Goal: Communication & Community: Answer question/provide support

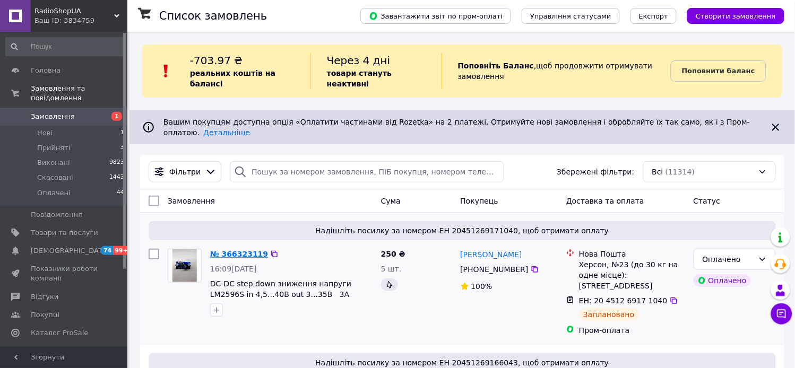
click at [233, 250] on link "№ 366323119" at bounding box center [239, 254] width 58 height 8
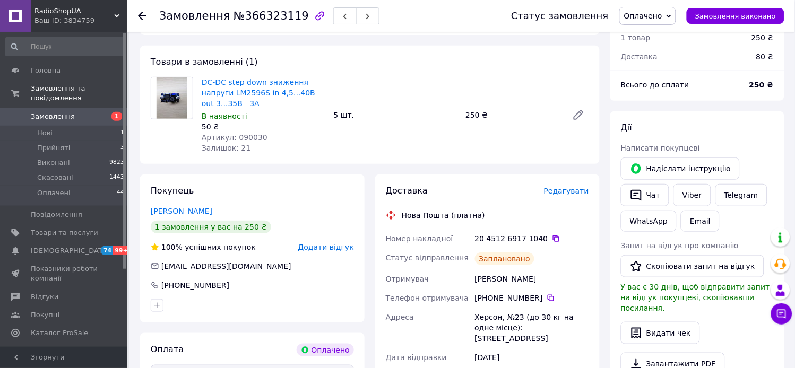
scroll to position [118, 0]
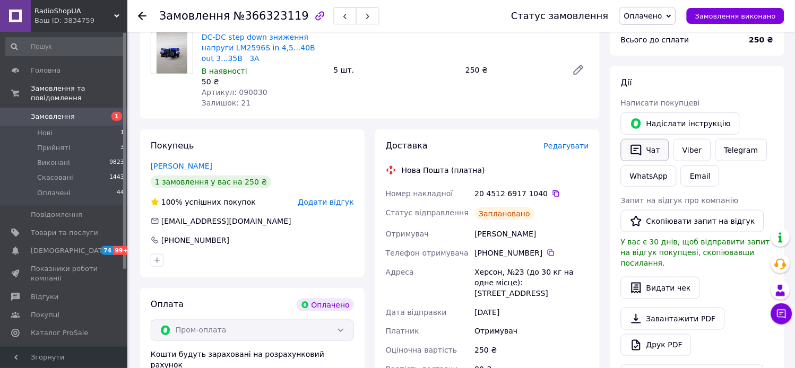
click at [656, 153] on button "Чат" at bounding box center [645, 150] width 48 height 22
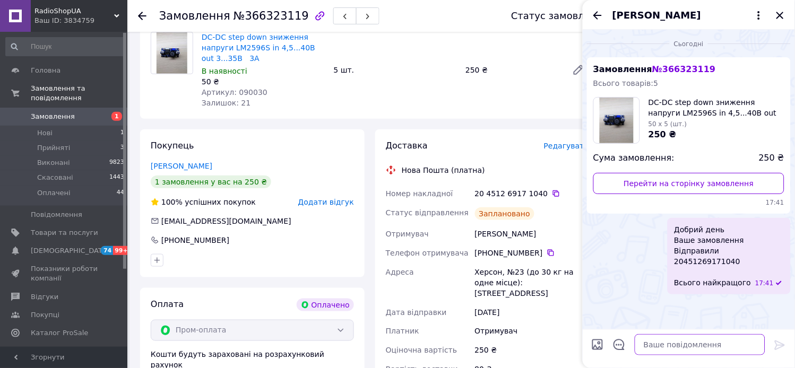
click at [663, 342] on textarea at bounding box center [700, 344] width 131 height 21
paste textarea "[URL][DOMAIN_NAME]"
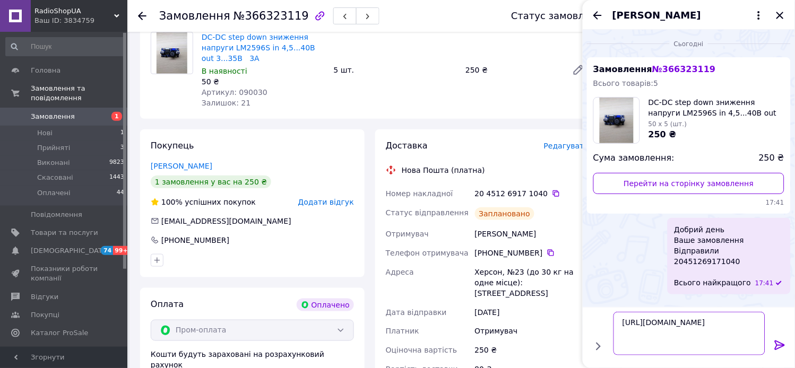
type textarea "[URL][DOMAIN_NAME]"
click at [776, 346] on icon at bounding box center [780, 345] width 13 height 13
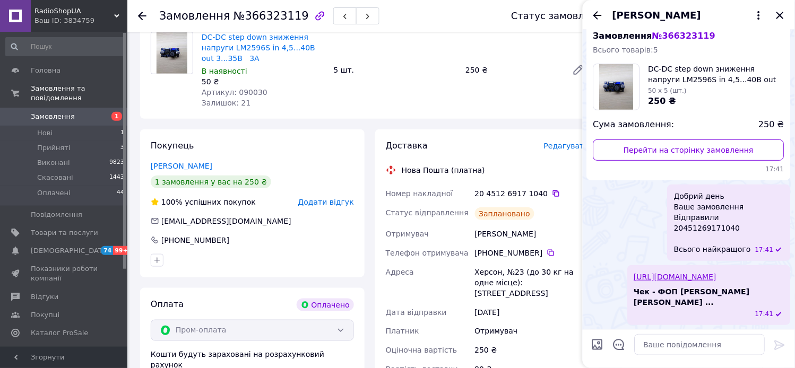
scroll to position [33, 0]
click at [781, 18] on icon "Закрити" at bounding box center [780, 15] width 13 height 13
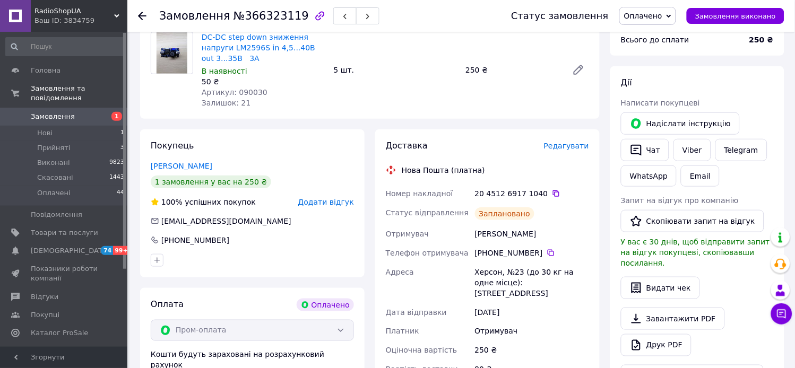
click at [49, 112] on span "Замовлення" at bounding box center [53, 117] width 44 height 10
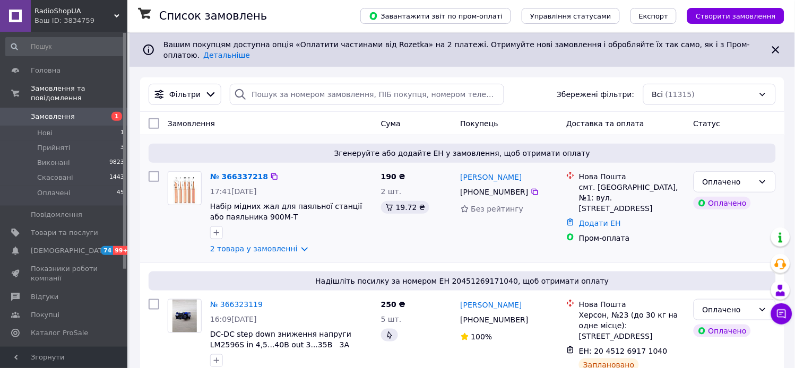
scroll to position [118, 0]
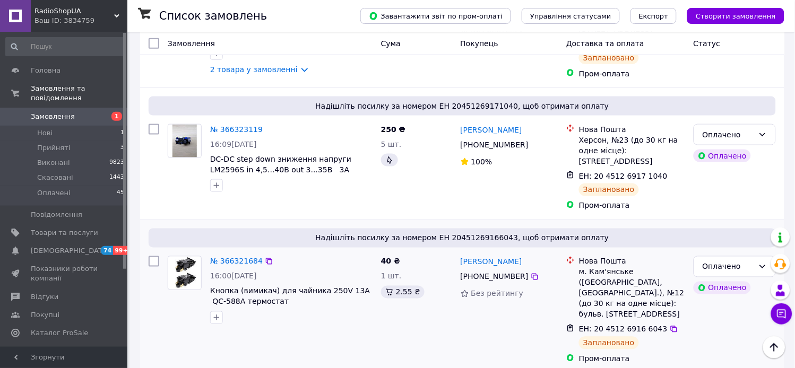
scroll to position [295, 0]
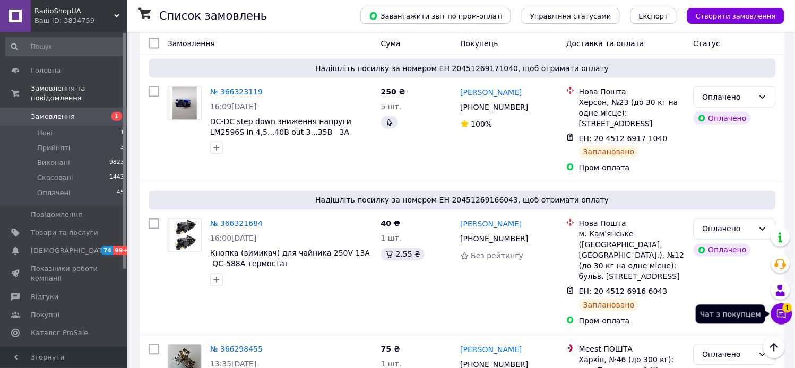
click at [787, 311] on span "1" at bounding box center [788, 309] width 10 height 10
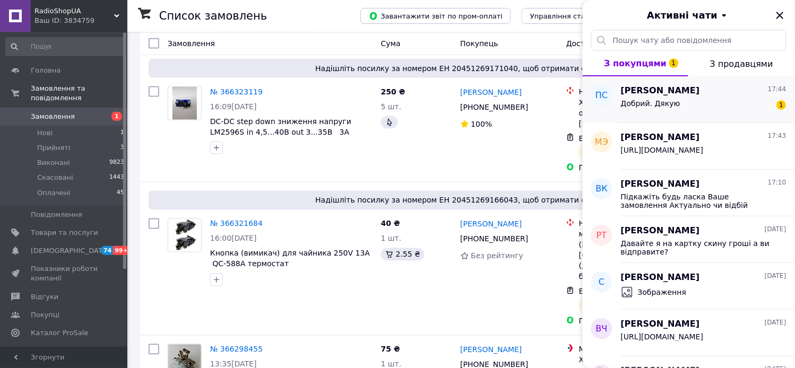
click at [673, 92] on span "[PERSON_NAME]" at bounding box center [660, 91] width 79 height 12
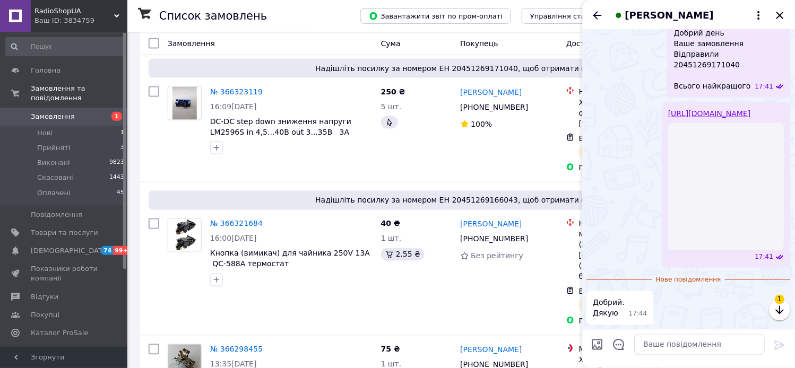
scroll to position [90, 0]
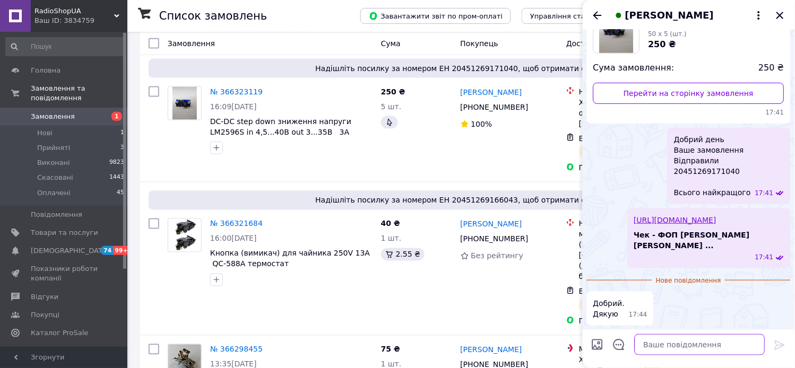
click at [671, 352] on textarea at bounding box center [700, 344] width 131 height 21
type textarea "будь ласка"
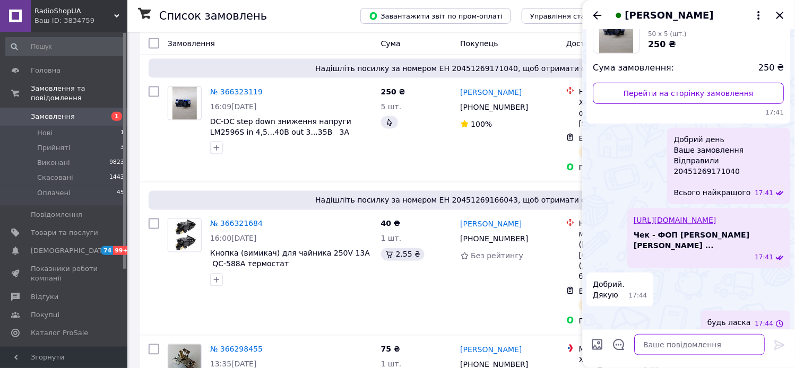
scroll to position [99, 0]
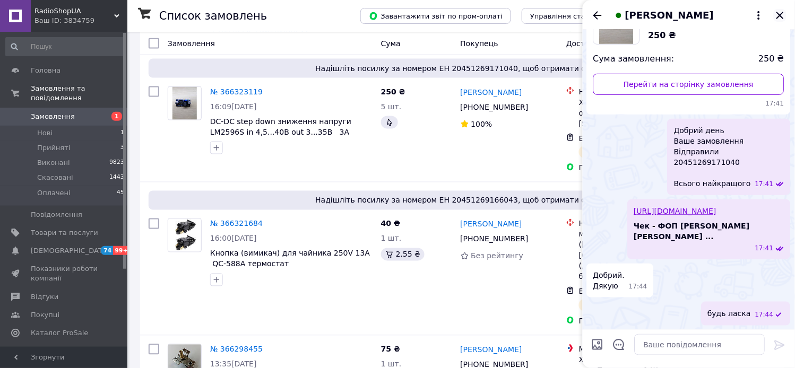
click at [776, 14] on icon "Закрити" at bounding box center [780, 15] width 13 height 13
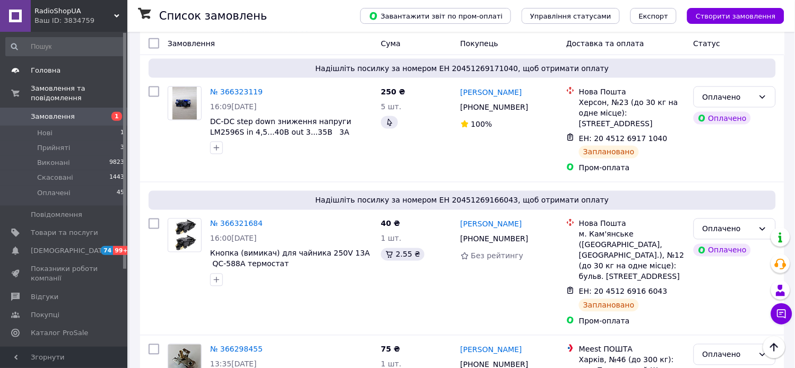
click at [47, 71] on span "Головна" at bounding box center [46, 71] width 30 height 10
